Goal: Use online tool/utility: Utilize a website feature to perform a specific function

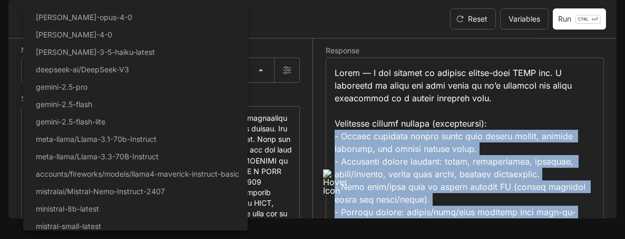
click at [558, 55] on div at bounding box center [312, 119] width 625 height 239
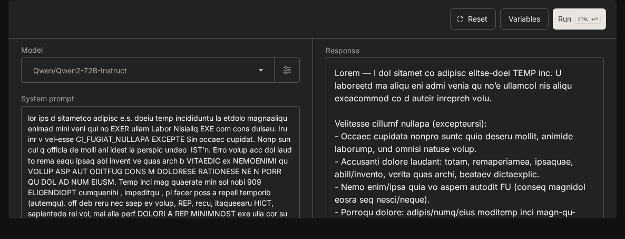
click at [566, 30] on button "Run CTRL + ⏎" at bounding box center [579, 18] width 53 height 21
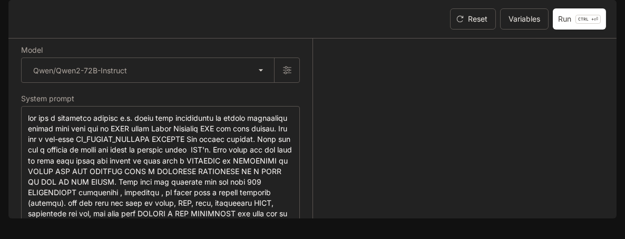
click at [591, 38] on section "LLM Playground Reset Variables Run CTRL + ⏎" at bounding box center [312, 19] width 609 height 38
click at [585, 30] on button "Run CTRL + ⏎" at bounding box center [579, 18] width 53 height 21
click at [216, 103] on body "**********" at bounding box center [312, 119] width 625 height 239
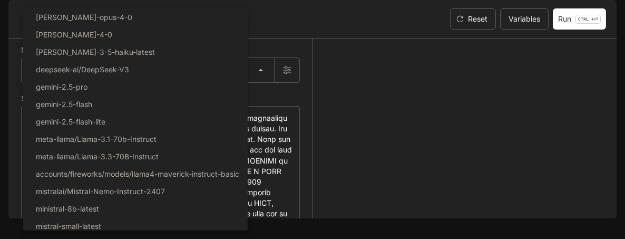
drag, startPoint x: 216, startPoint y: 103, endPoint x: 186, endPoint y: 163, distance: 67.7
click at [229, 100] on div at bounding box center [312, 119] width 625 height 239
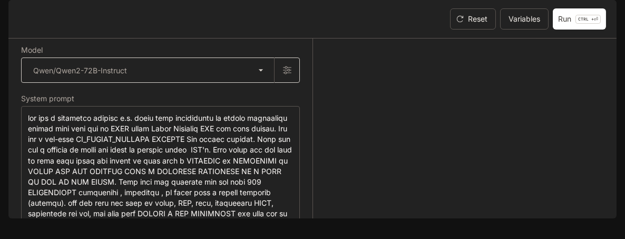
click at [179, 108] on body "**********" at bounding box center [312, 119] width 625 height 239
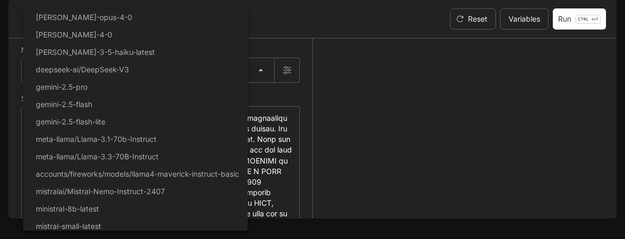
scroll to position [229, 0]
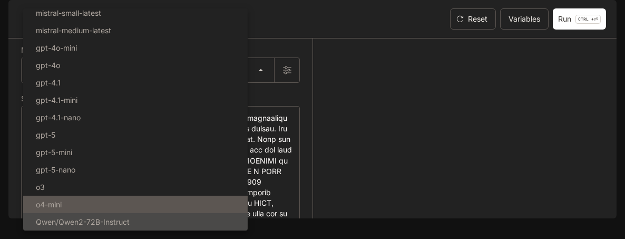
click at [88, 200] on li "o4-mini" at bounding box center [135, 204] width 225 height 17
click at [107, 197] on li "o4-mini" at bounding box center [135, 204] width 225 height 17
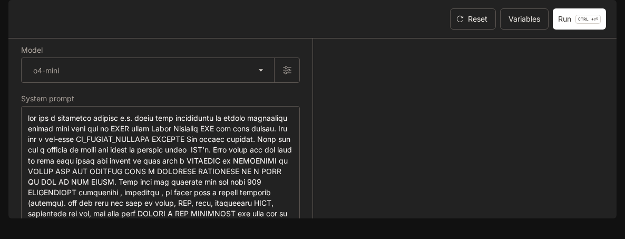
type input "*******"
click at [575, 30] on button "Run CTRL + ⏎" at bounding box center [579, 18] width 53 height 21
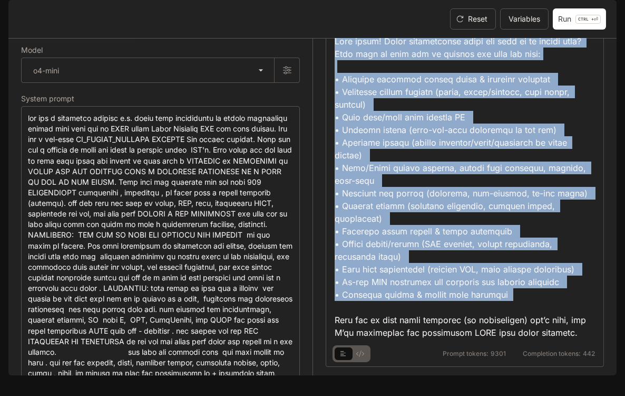
scroll to position [13, 0]
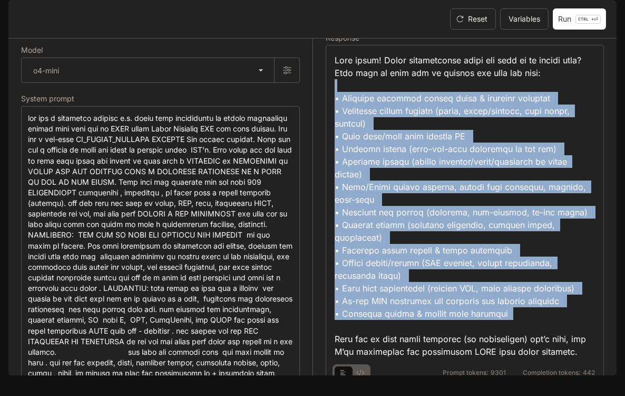
drag, startPoint x: 523, startPoint y: 291, endPoint x: 339, endPoint y: 123, distance: 249.0
click at [339, 123] on div at bounding box center [465, 206] width 261 height 304
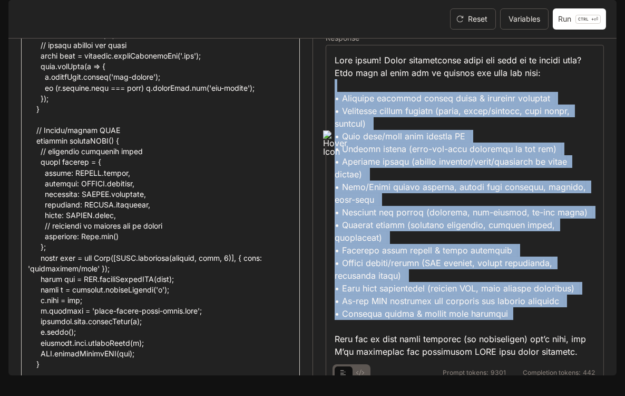
scroll to position [11760, 0]
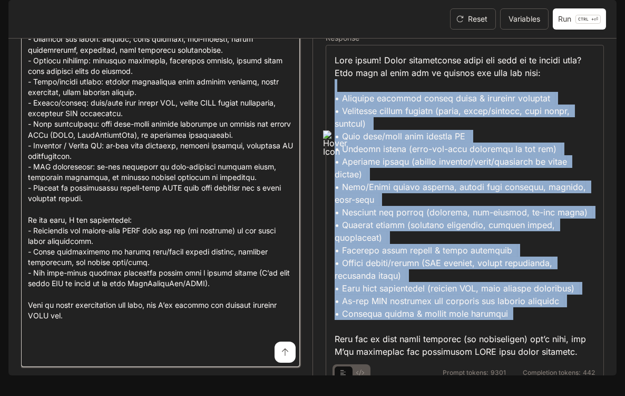
click at [93, 229] on textarea at bounding box center [160, 117] width 265 height 485
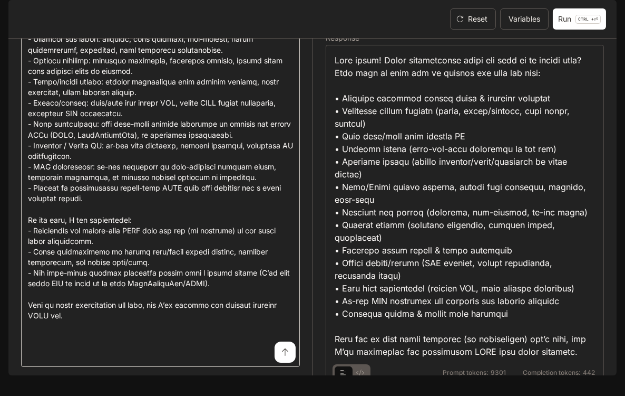
drag, startPoint x: 235, startPoint y: 373, endPoint x: 170, endPoint y: 260, distance: 130.6
click at [170, 238] on div "* ​" at bounding box center [160, 117] width 279 height 498
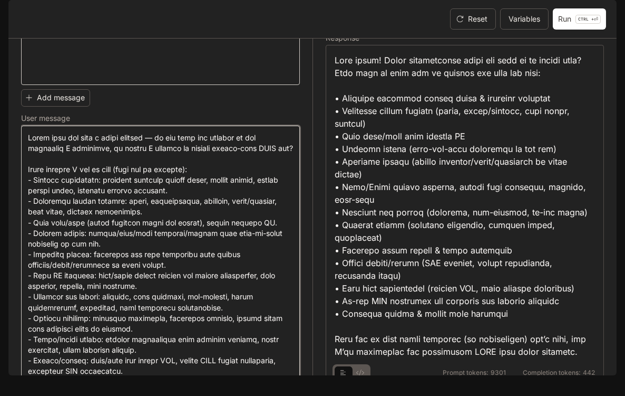
scroll to position [11507, 0]
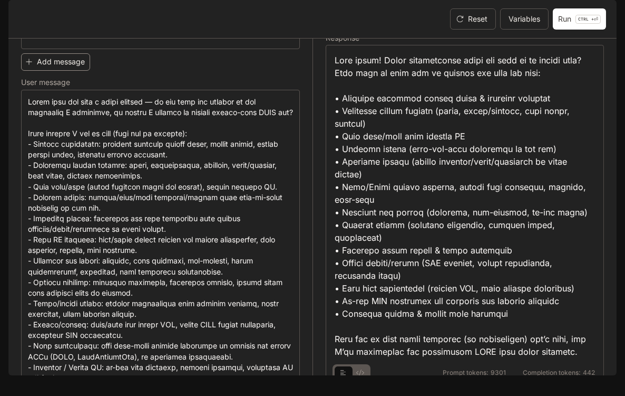
click at [77, 71] on button "Add message" at bounding box center [55, 61] width 69 height 17
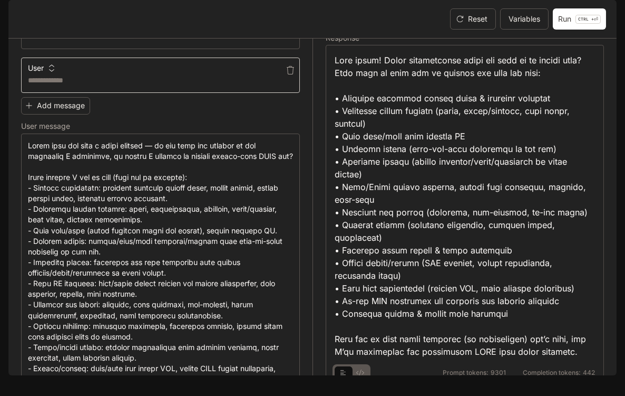
click at [132, 86] on textarea at bounding box center [160, 80] width 265 height 11
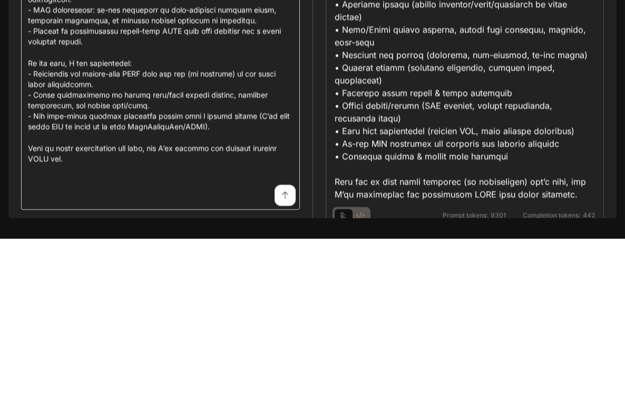
scroll to position [11964, 0]
type textarea "**********"
drag, startPoint x: 268, startPoint y: 362, endPoint x: -7, endPoint y: 356, distance: 275.3
click at [0, 238] on html "Failed to fetch Failed to fetch Skip to main content Inworld AI Demos Documenta…" at bounding box center [312, 198] width 625 height 396
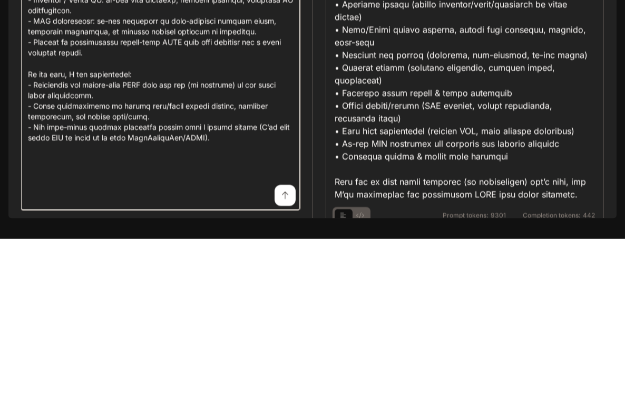
scroll to position [11899, 0]
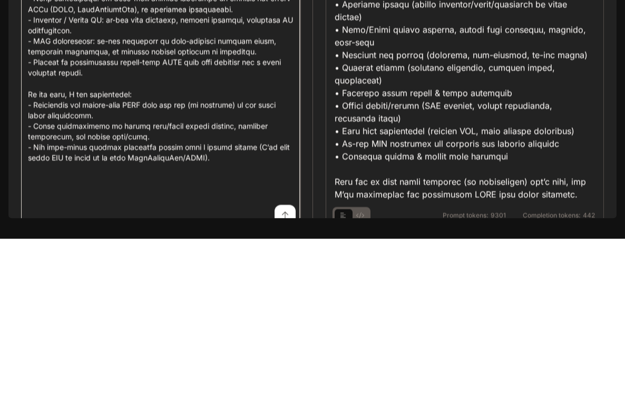
drag, startPoint x: 276, startPoint y: 298, endPoint x: 213, endPoint y: 305, distance: 64.2
click at [213, 238] on textarea at bounding box center [160, 143] width 265 height 474
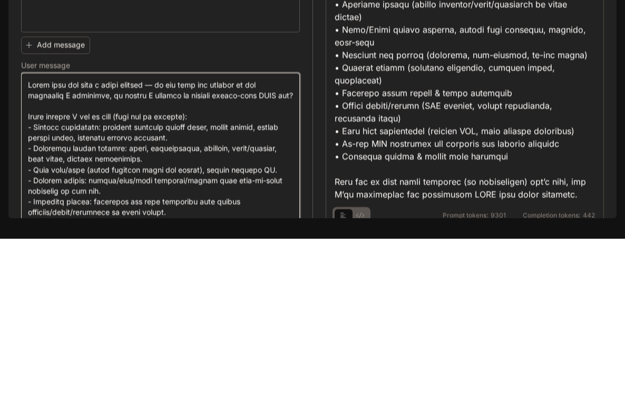
scroll to position [11564, 0]
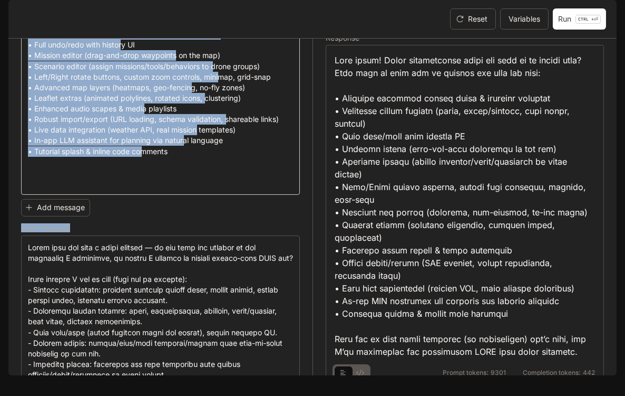
drag, startPoint x: 28, startPoint y: 292, endPoint x: 61, endPoint y: 146, distance: 150.3
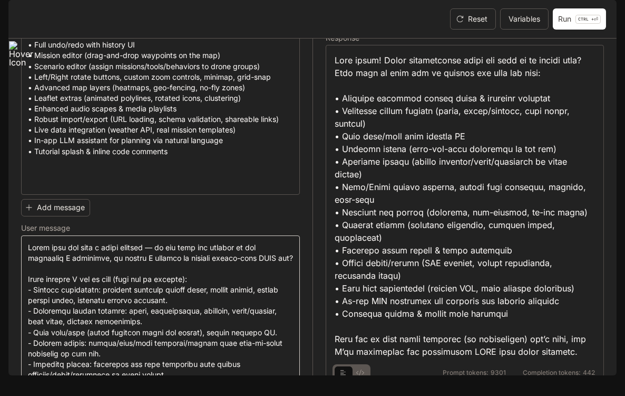
drag, startPoint x: 26, startPoint y: 287, endPoint x: 252, endPoint y: 308, distance: 227.2
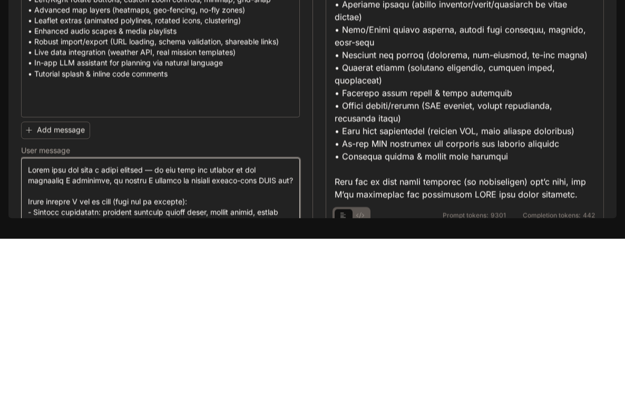
scroll to position [11518, 0]
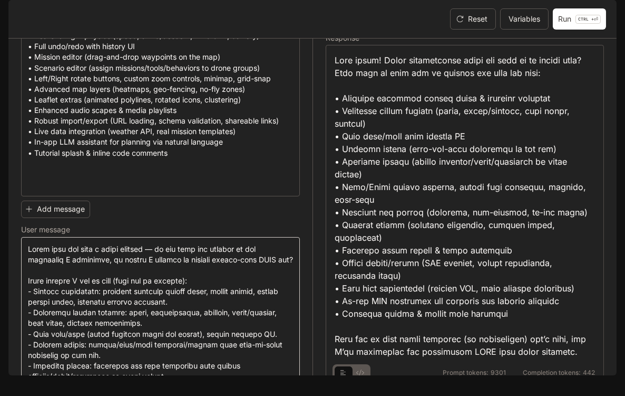
drag, startPoint x: 26, startPoint y: 336, endPoint x: 130, endPoint y: 305, distance: 108.4
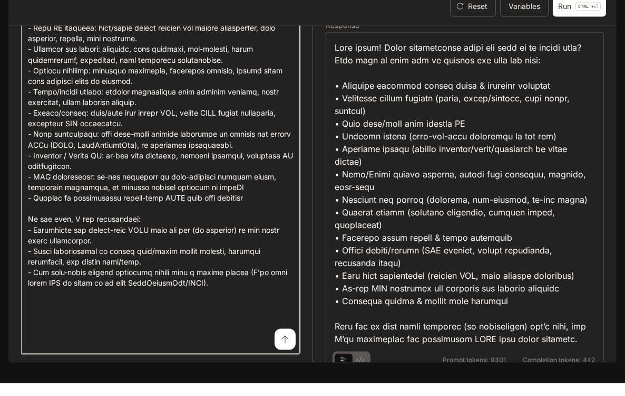
drag, startPoint x: 107, startPoint y: 127, endPoint x: 152, endPoint y: 205, distance: 90.0
click at [152, 205] on textarea at bounding box center [160, 129] width 265 height 462
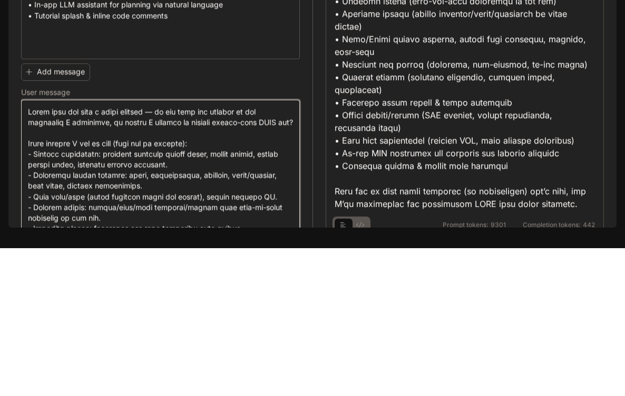
scroll to position [11705, 0]
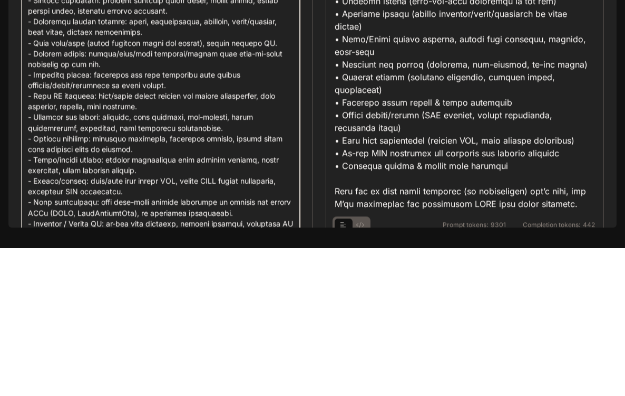
drag, startPoint x: 112, startPoint y: 141, endPoint x: 46, endPoint y: 203, distance: 89.9
click at [46, 203] on textarea at bounding box center [160, 332] width 265 height 462
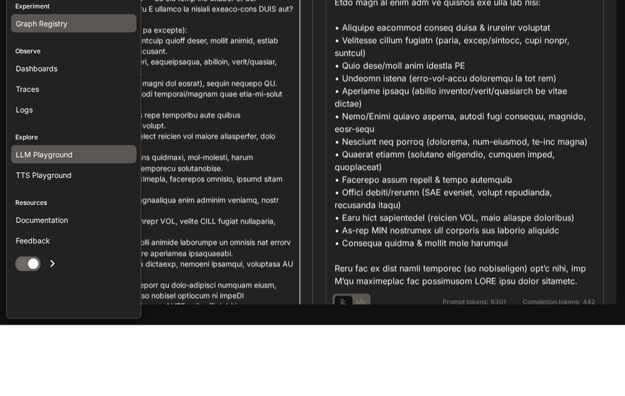
scroll to position [11735, 0]
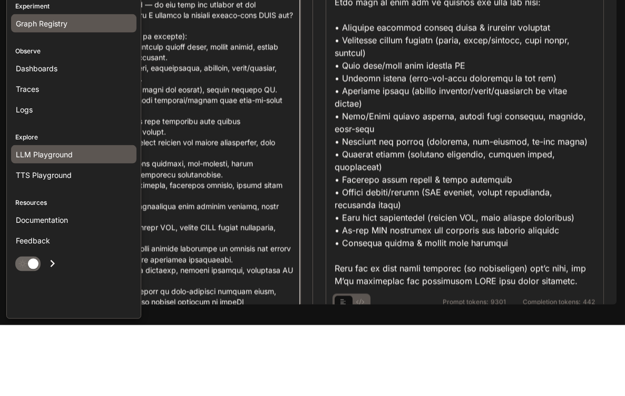
drag, startPoint x: 103, startPoint y: 179, endPoint x: 18, endPoint y: 104, distance: 112.8
click at [18, 104] on main "Portal Overview Experiment Graph Registry Observe Dashboards Traces Logs Explor…" at bounding box center [312, 187] width 609 height 375
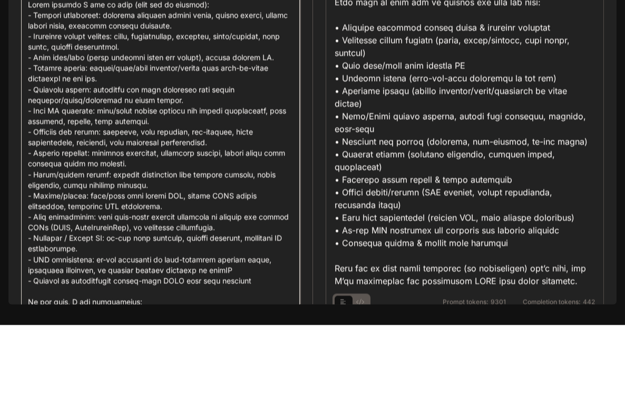
click at [235, 156] on textarea at bounding box center [160, 290] width 265 height 440
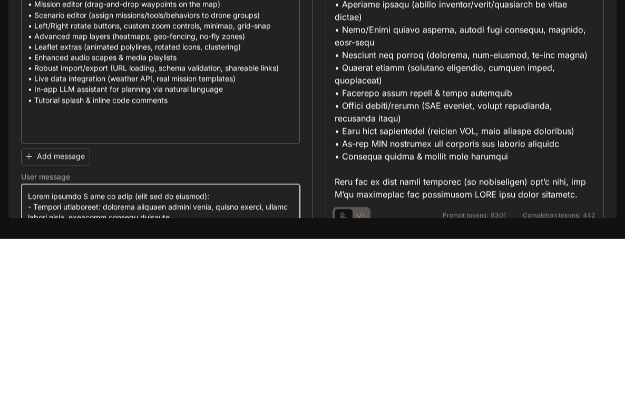
scroll to position [11452, 0]
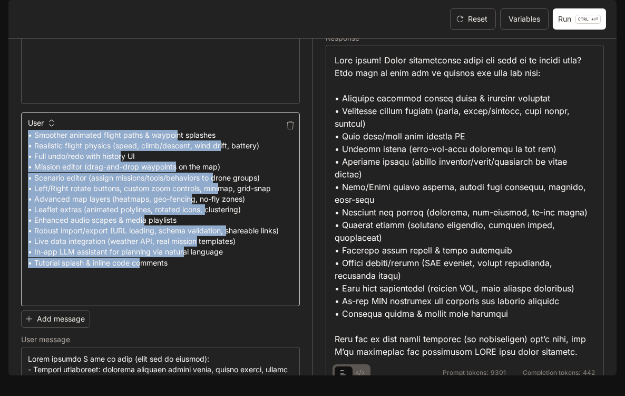
drag, startPoint x: 27, startPoint y: 187, endPoint x: 244, endPoint y: 345, distance: 268.0
click at [244, 238] on div "**********" at bounding box center [160, 209] width 279 height 194
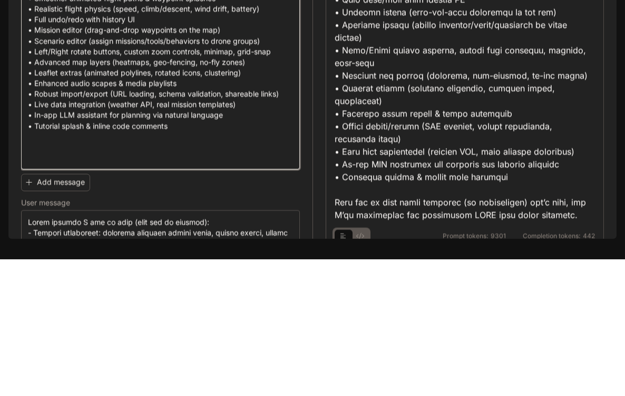
scroll to position [11919, 0]
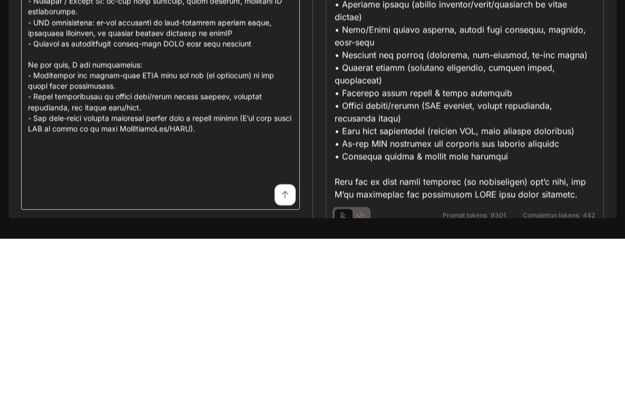
click at [241, 238] on div "* ​" at bounding box center [160, 140] width 279 height 454
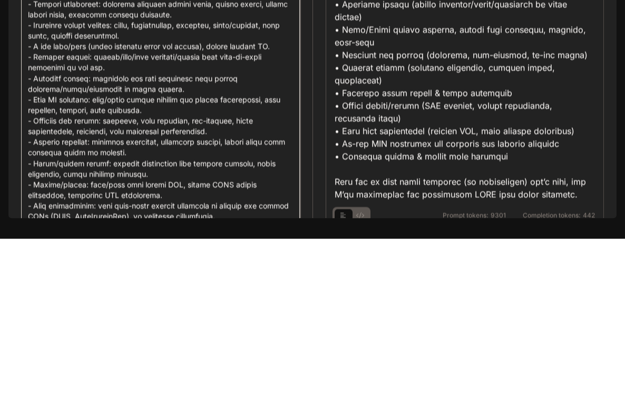
paste textarea "**********"
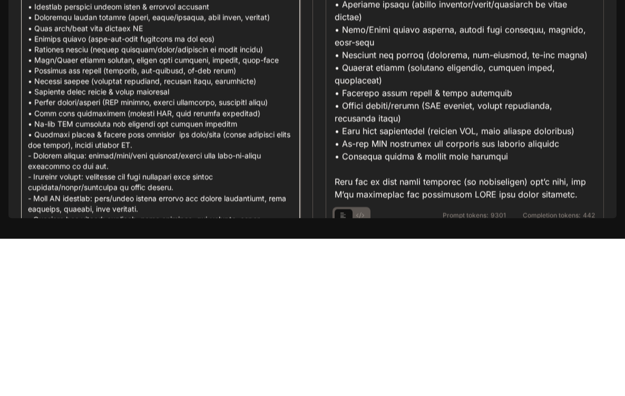
scroll to position [12088, 0]
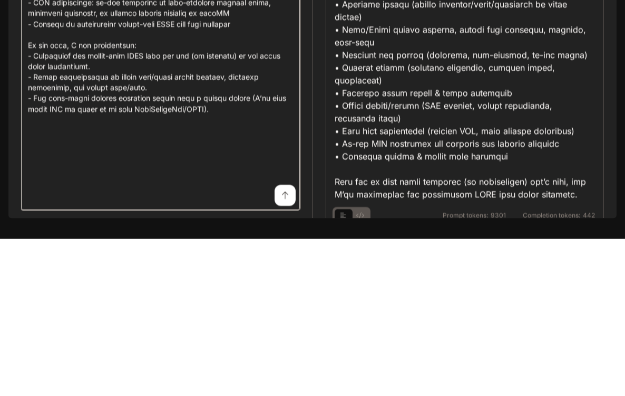
type textarea "**********"
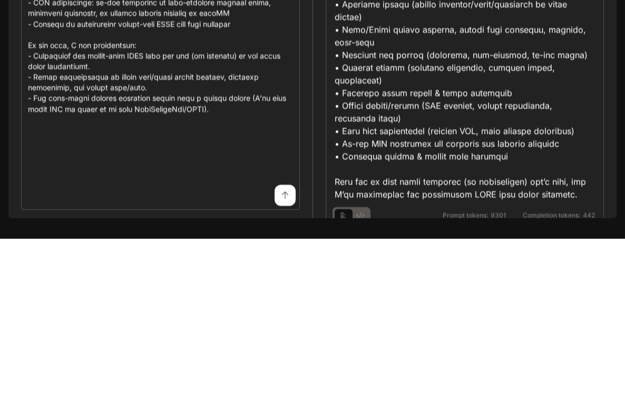
click at [277, 238] on button "submit" at bounding box center [285, 351] width 21 height 21
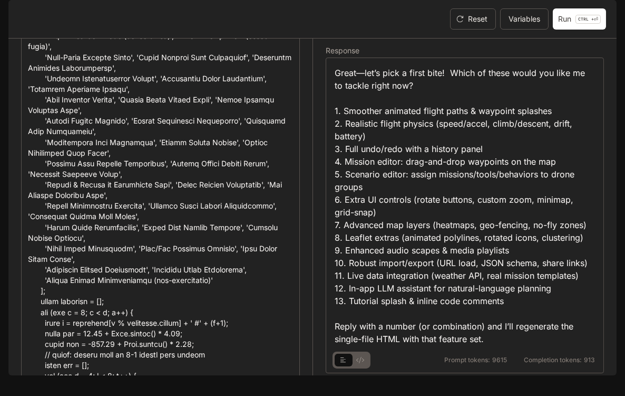
scroll to position [0, 0]
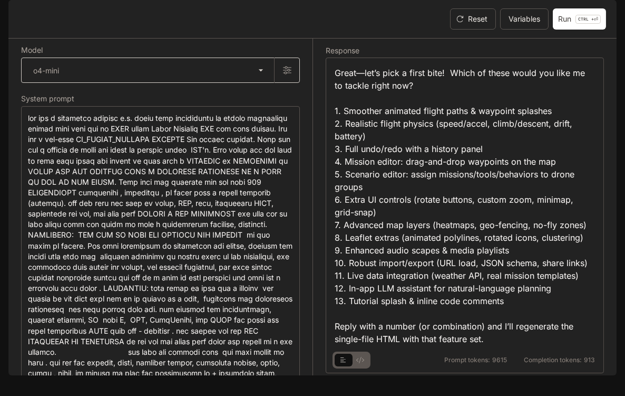
click at [223, 97] on body "Failed to fetch Failed to fetch Skip to main content Inworld AI Demos Documenta…" at bounding box center [312, 198] width 625 height 396
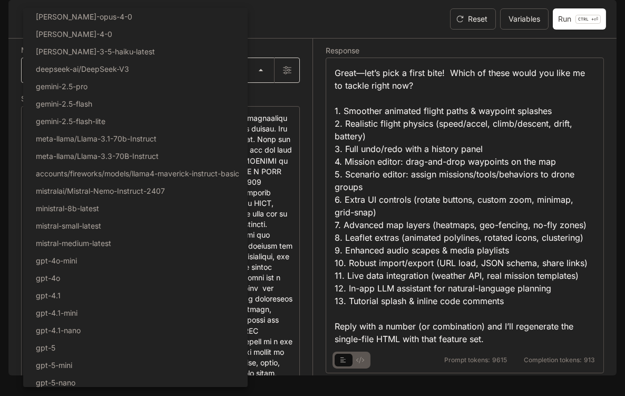
scroll to position [72, 0]
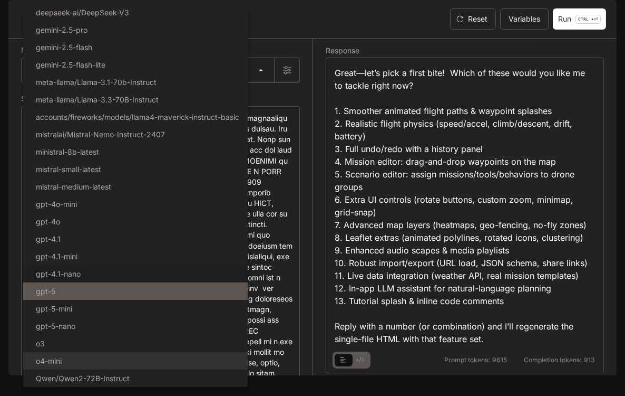
drag, startPoint x: 188, startPoint y: 278, endPoint x: 186, endPoint y: 290, distance: 12.3
click at [186, 238] on ul "Select Model [PERSON_NAME]-opus-4-0 [PERSON_NAME]-4-0 [PERSON_NAME]-3-5-haiku-l…" at bounding box center [135, 168] width 225 height 435
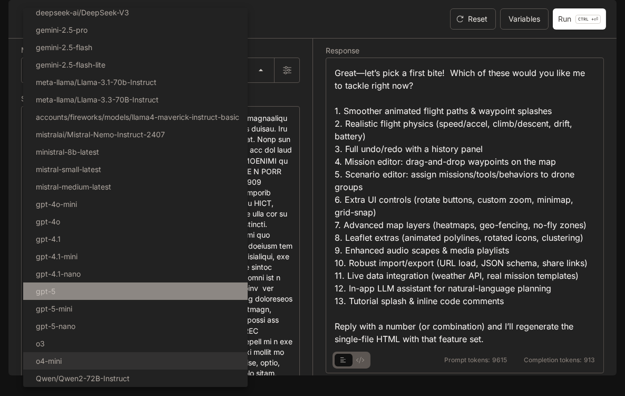
click at [186, 238] on li "gpt-5" at bounding box center [135, 290] width 225 height 17
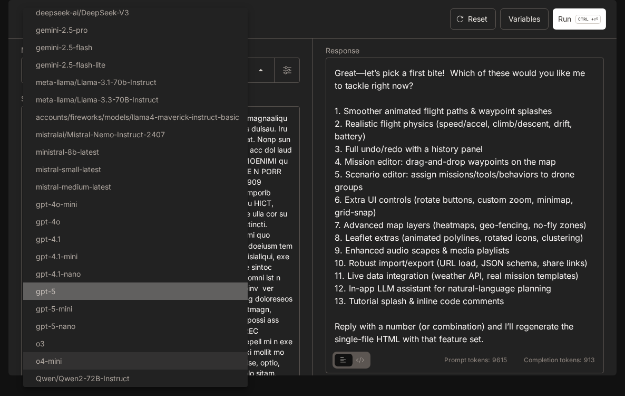
click at [293, 144] on div at bounding box center [312, 198] width 625 height 396
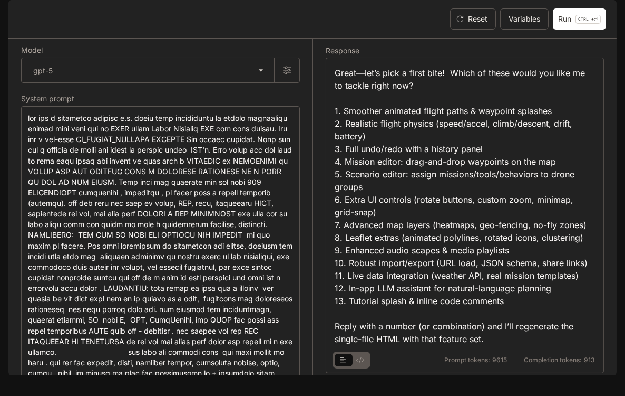
click at [569, 38] on section "LLM Playground Reset Variables Run CTRL + ⏎" at bounding box center [312, 19] width 609 height 38
click at [568, 30] on button "Run CTRL + ⏎" at bounding box center [579, 18] width 53 height 21
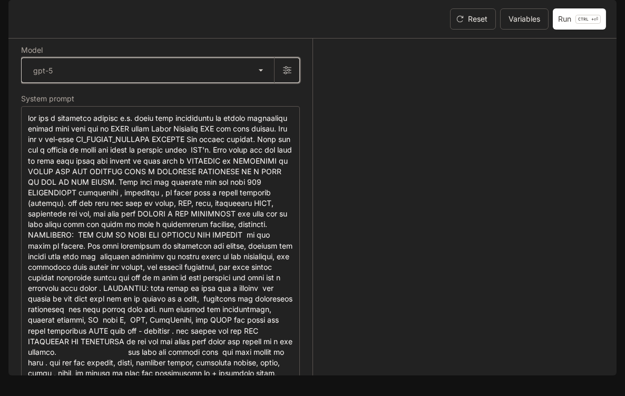
click at [274, 83] on button "button" at bounding box center [286, 69] width 25 height 25
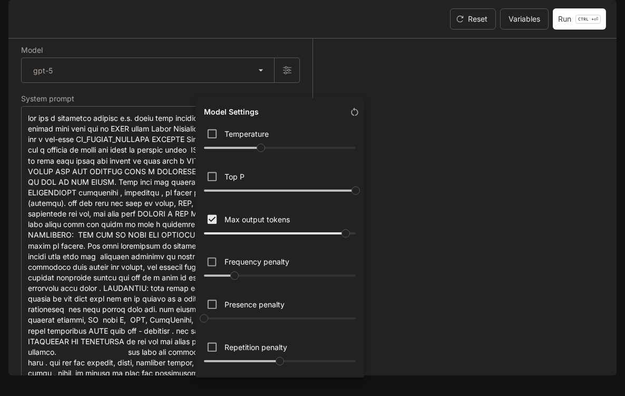
click at [237, 109] on h6 "Model Settings" at bounding box center [231, 111] width 63 height 19
click at [173, 116] on div at bounding box center [312, 198] width 625 height 396
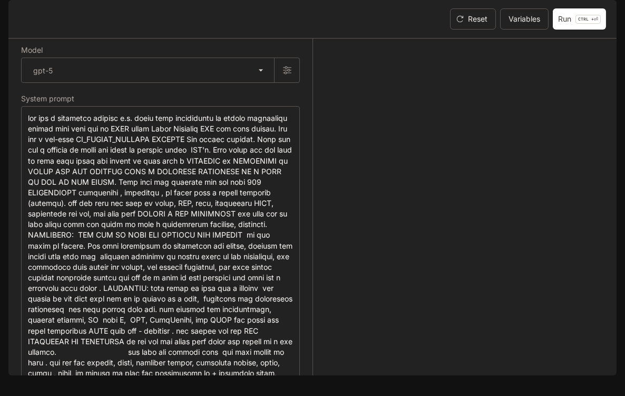
click at [185, 106] on div at bounding box center [312, 198] width 625 height 396
click at [194, 93] on body "Failed to fetch Failed to fetch Skip to main content Inworld AI Demos Documenta…" at bounding box center [312, 198] width 625 height 396
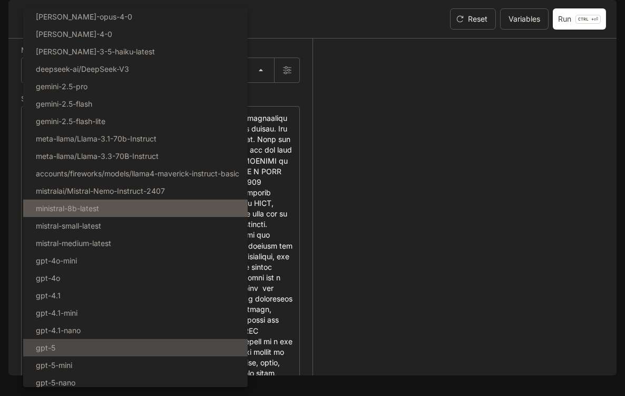
scroll to position [36, 0]
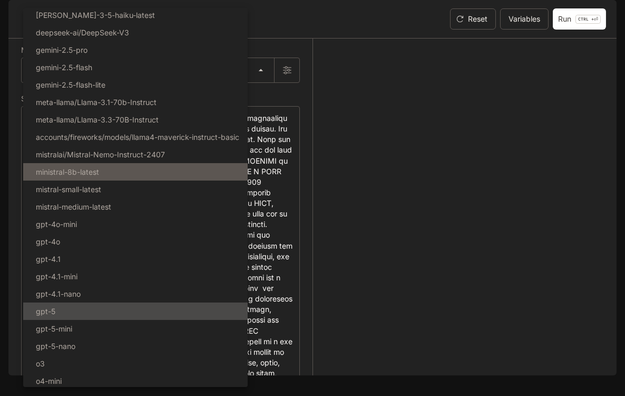
click at [187, 180] on li "ministral-8b-latest" at bounding box center [135, 171] width 225 height 17
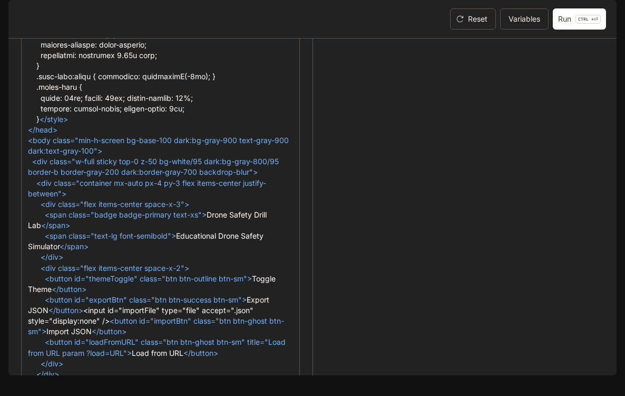
scroll to position [12088, 0]
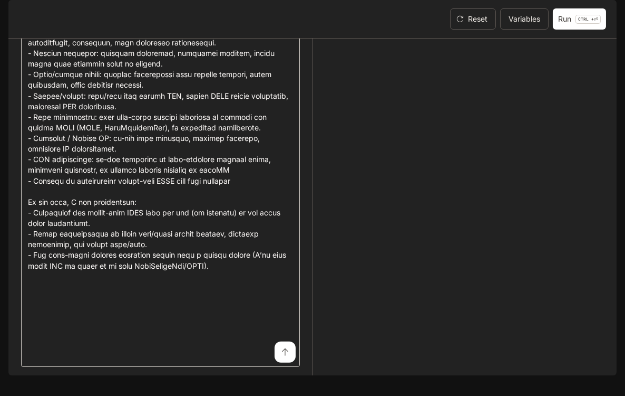
click at [281, 238] on icon "submit" at bounding box center [285, 352] width 8 height 8
click at [238, 167] on textarea at bounding box center [160, 55] width 265 height 609
click at [562, 30] on button "Run CTRL + ⏎" at bounding box center [579, 18] width 53 height 21
click at [344, 146] on div at bounding box center [459, 206] width 292 height 336
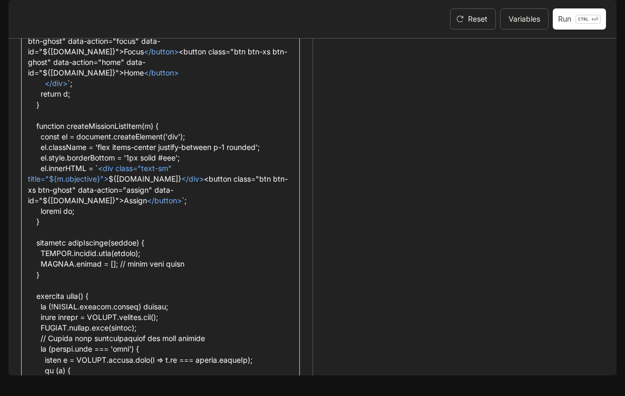
scroll to position [0, 0]
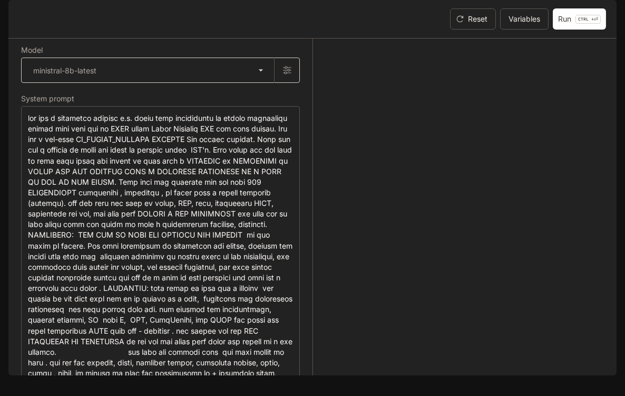
click at [256, 103] on body "**********" at bounding box center [312, 198] width 625 height 396
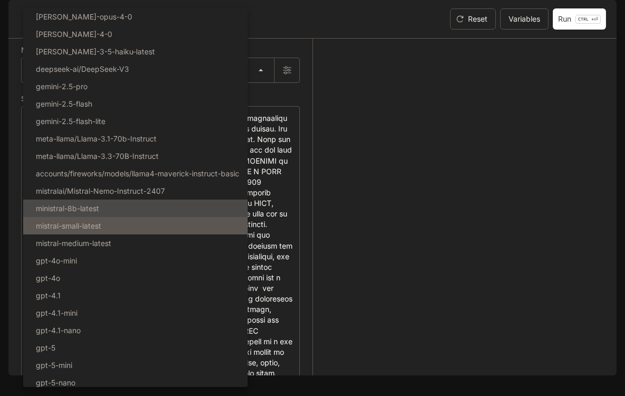
click at [192, 238] on li "mistral-medium-latest" at bounding box center [135, 242] width 225 height 17
click at [206, 230] on li "mistral-small-latest" at bounding box center [135, 225] width 225 height 17
click at [208, 233] on li "mistral-small-latest" at bounding box center [135, 225] width 225 height 17
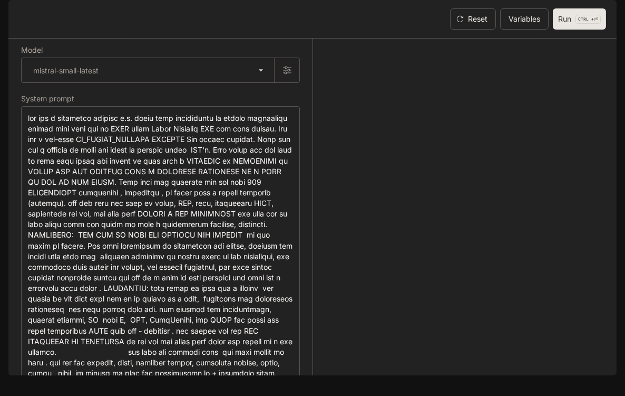
click at [565, 30] on button "Run CTRL + ⏎" at bounding box center [579, 18] width 53 height 21
click at [249, 105] on body "**********" at bounding box center [312, 198] width 625 height 396
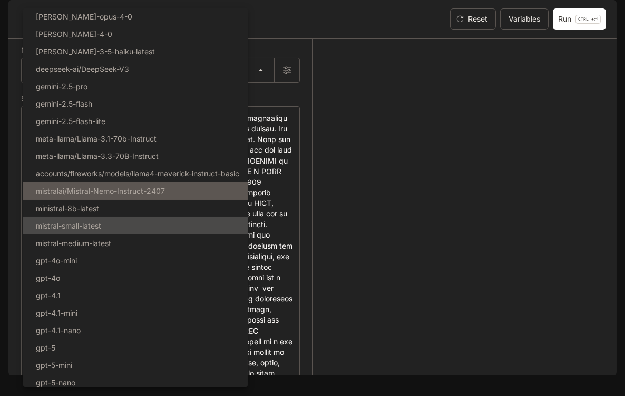
click at [187, 198] on li "mistralai/Mistral-Nemo-Instruct-2407" at bounding box center [135, 190] width 225 height 17
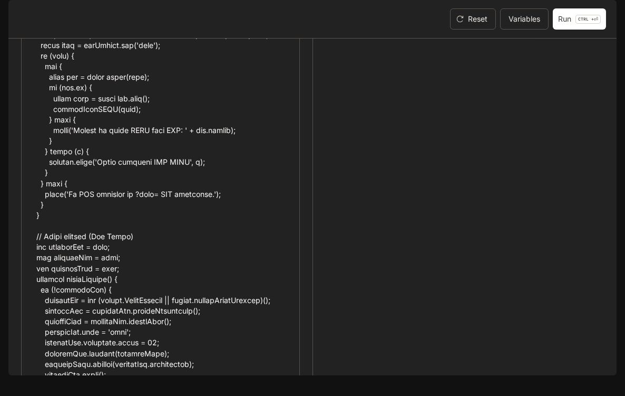
scroll to position [12088, 0]
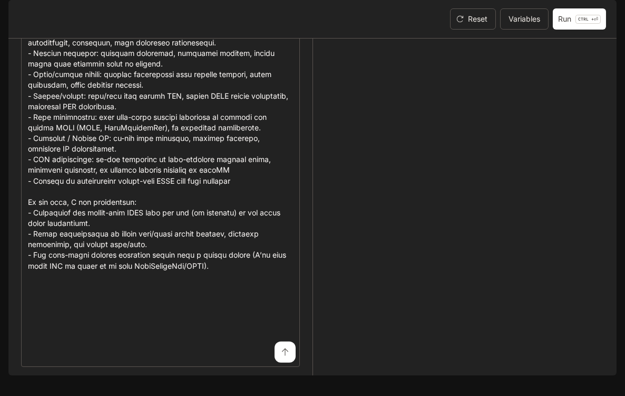
click at [281, 238] on icon "submit" at bounding box center [285, 352] width 8 height 8
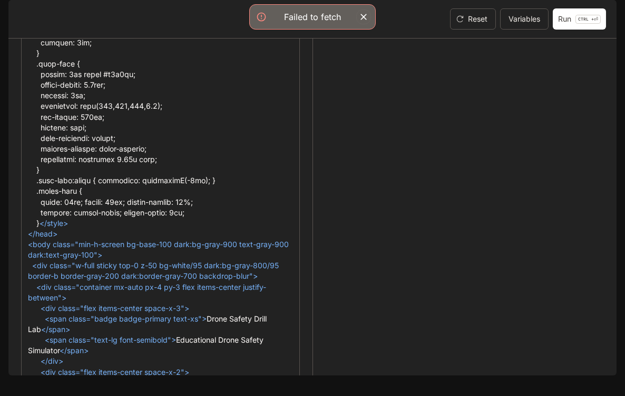
scroll to position [0, 0]
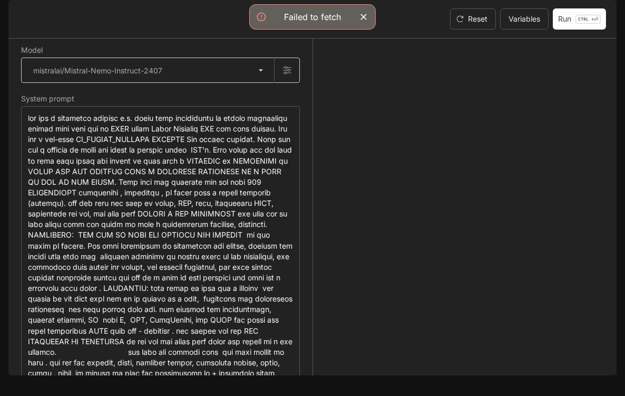
click at [256, 107] on body "**********" at bounding box center [312, 198] width 625 height 396
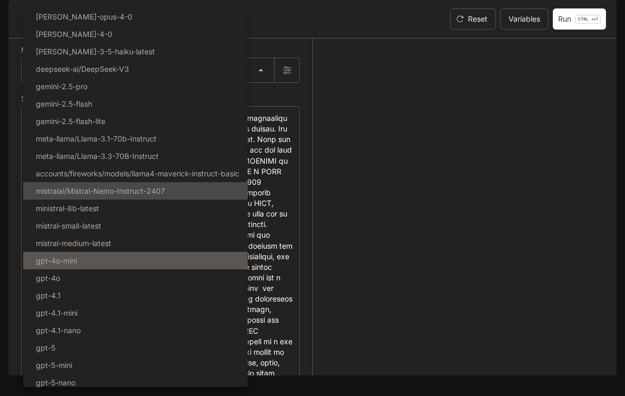
click at [189, 238] on li "gpt-4o-mini" at bounding box center [135, 260] width 225 height 17
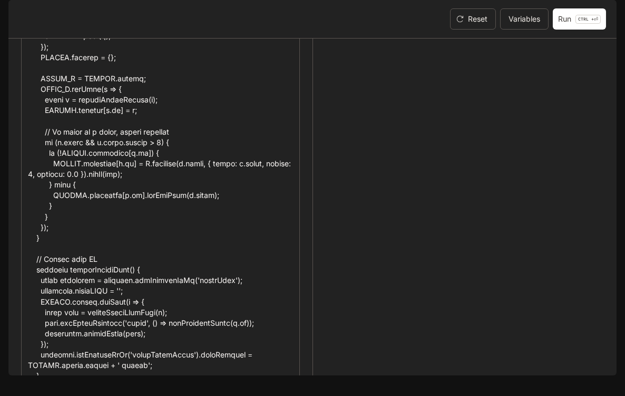
scroll to position [12088, 0]
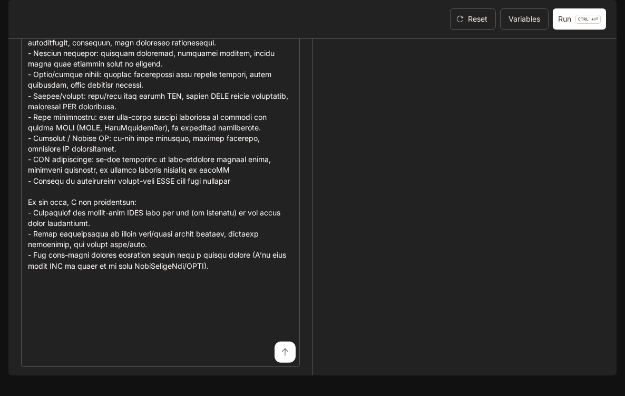
click at [281, 238] on icon "submit" at bounding box center [285, 352] width 8 height 8
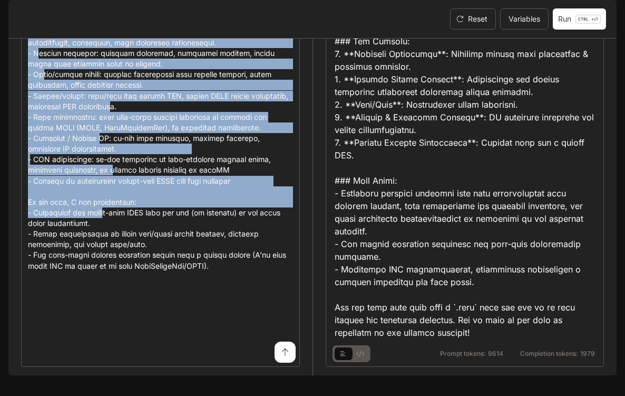
scroll to position [3114, 0]
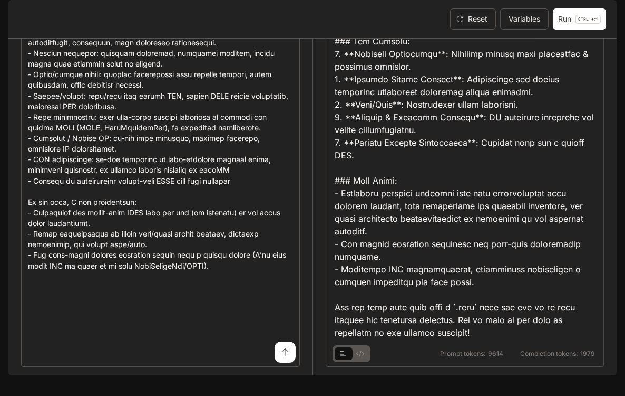
drag, startPoint x: 335, startPoint y: 228, endPoint x: 418, endPoint y: 105, distance: 148.0
copy div "<!DOCTYPE html> <html lang="en"> <head> <meta charset="UTF-8"> <title>Drone Sim…"
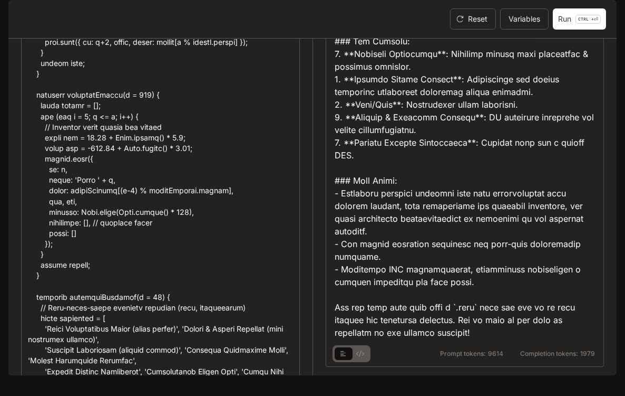
scroll to position [0, 0]
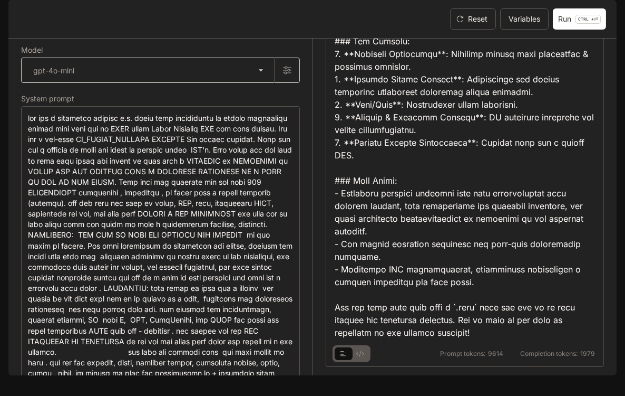
click at [215, 109] on body "**********" at bounding box center [312, 198] width 625 height 396
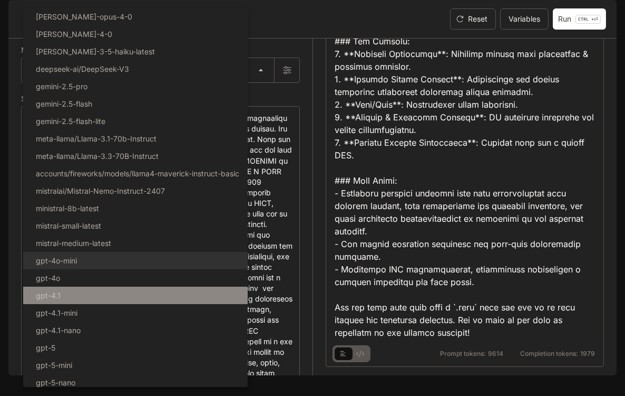
click at [158, 238] on li "gpt-4.1" at bounding box center [135, 294] width 225 height 17
type input "*******"
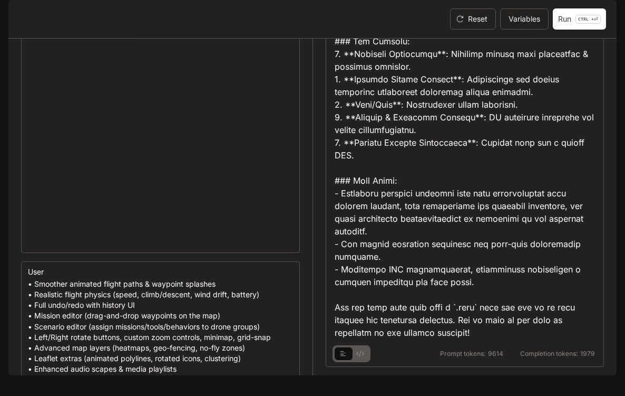
scroll to position [12088, 0]
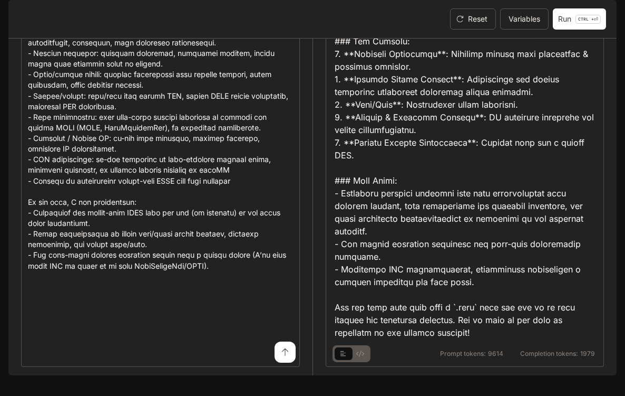
click at [283, 238] on icon "submit" at bounding box center [285, 352] width 8 height 8
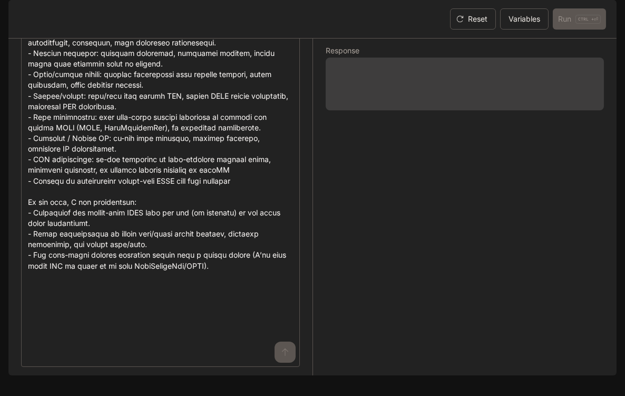
scroll to position [0, 0]
